Goal: Register for event/course

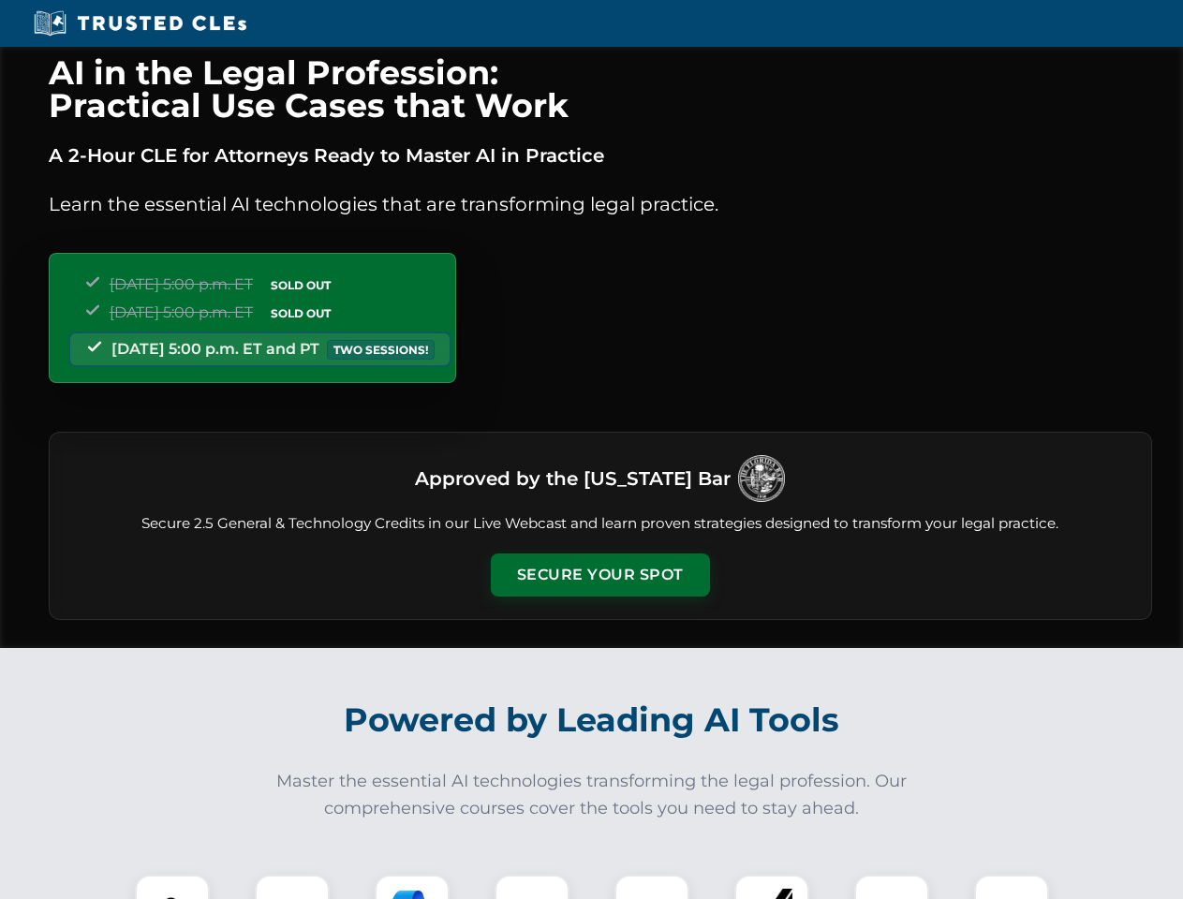
click at [600, 575] on button "Secure Your Spot" at bounding box center [600, 575] width 219 height 43
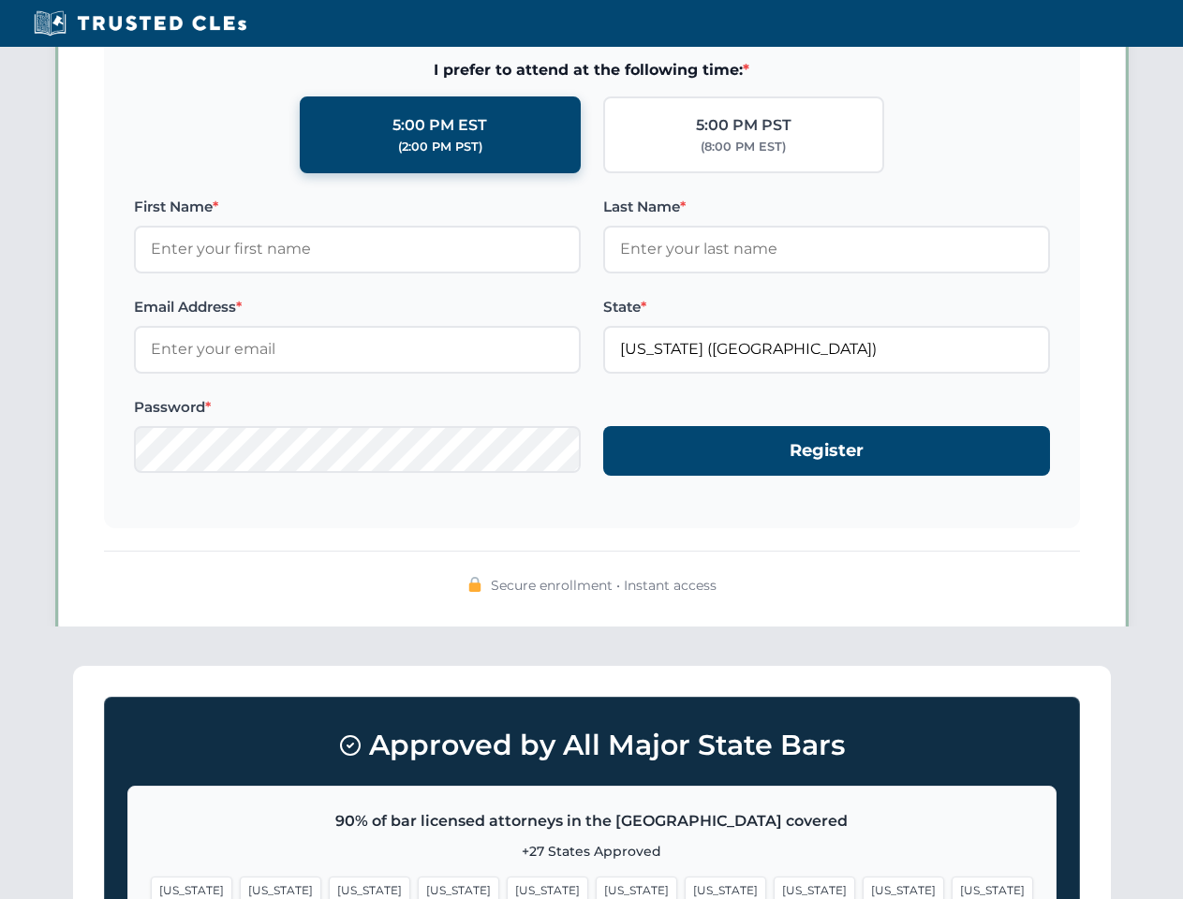
click at [685, 887] on span "[US_STATE]" at bounding box center [726, 890] width 82 height 27
click at [863, 887] on span "[US_STATE]" at bounding box center [904, 890] width 82 height 27
